Goal: Register for event/course

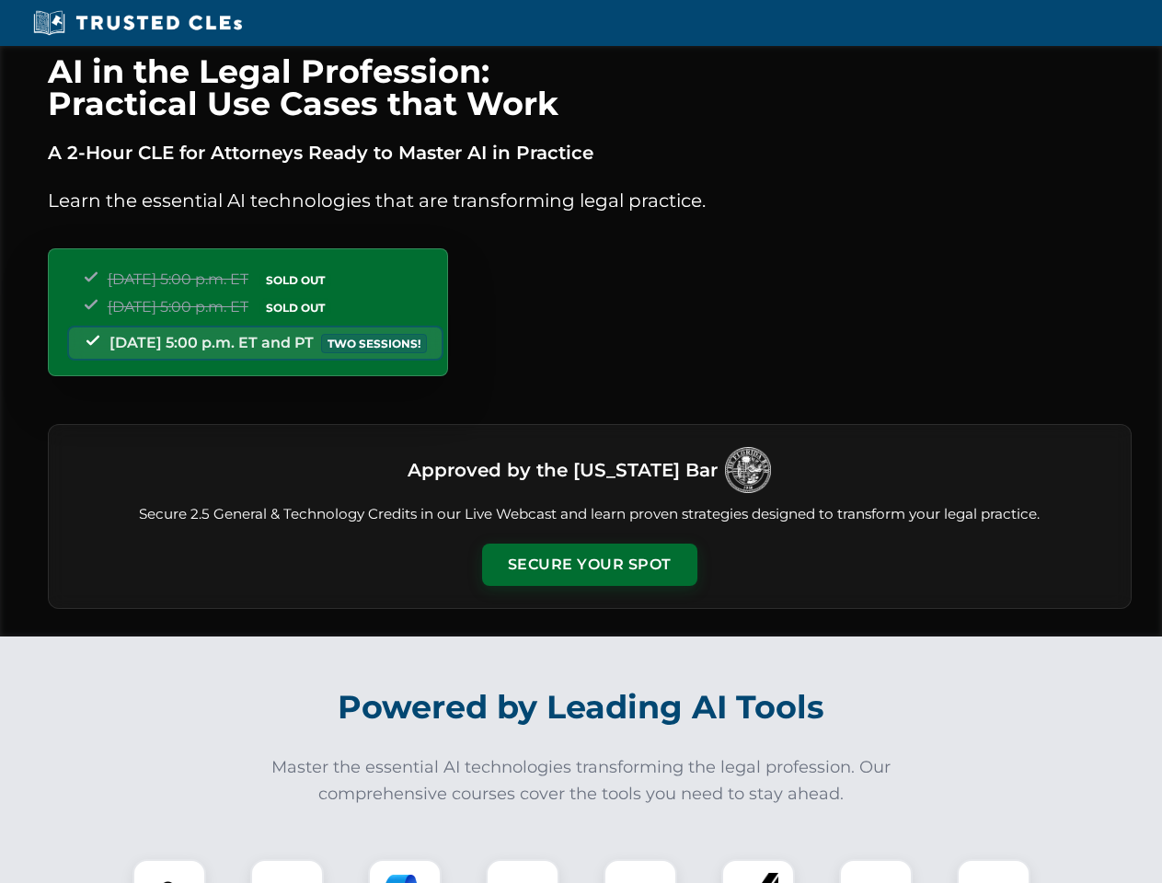
click at [589, 565] on button "Secure Your Spot" at bounding box center [589, 565] width 215 height 42
click at [169, 872] on img at bounding box center [169, 896] width 53 height 53
click at [287, 872] on div at bounding box center [287, 897] width 74 height 74
